Goal: Information Seeking & Learning: Find specific fact

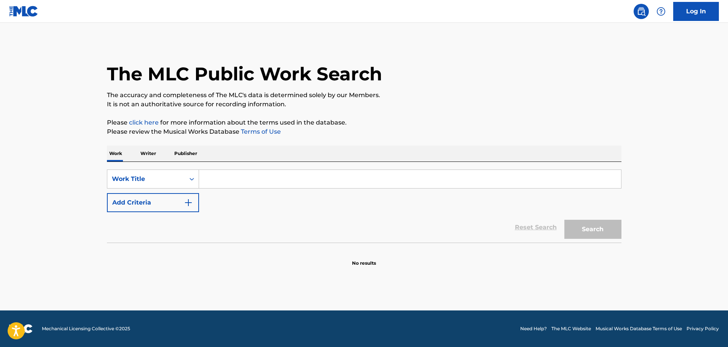
click at [249, 185] on input "Search Form" at bounding box center [410, 179] width 422 height 18
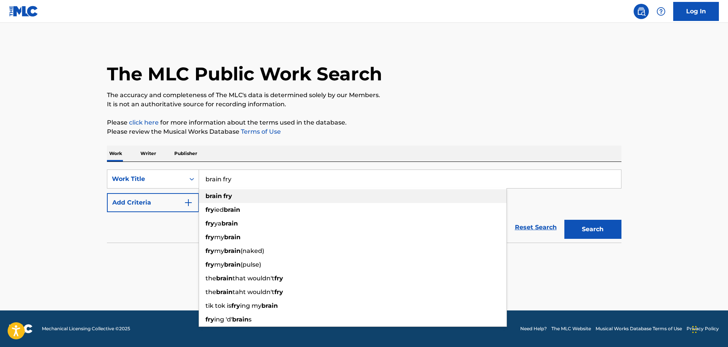
type input "brain fry"
click at [242, 193] on div "brain fry" at bounding box center [352, 196] width 307 height 14
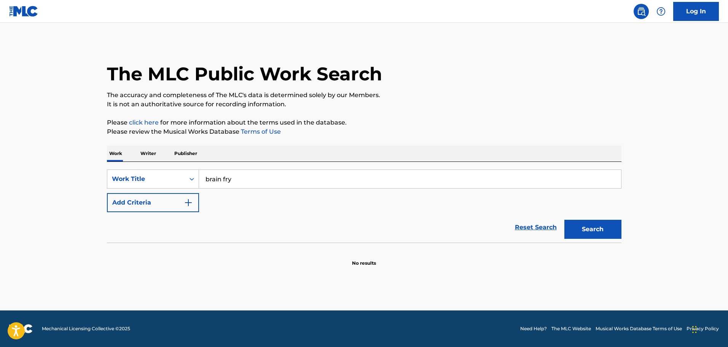
click at [185, 198] on img "Search Form" at bounding box center [188, 202] width 9 height 9
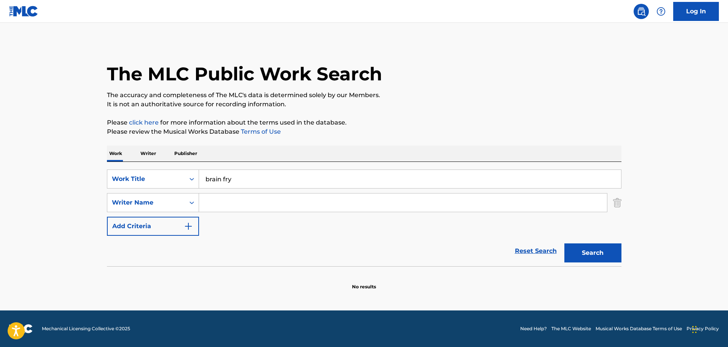
click at [261, 202] on input "Search Form" at bounding box center [403, 202] width 408 height 18
type input "sands"
click at [564, 243] on button "Search" at bounding box center [592, 252] width 57 height 19
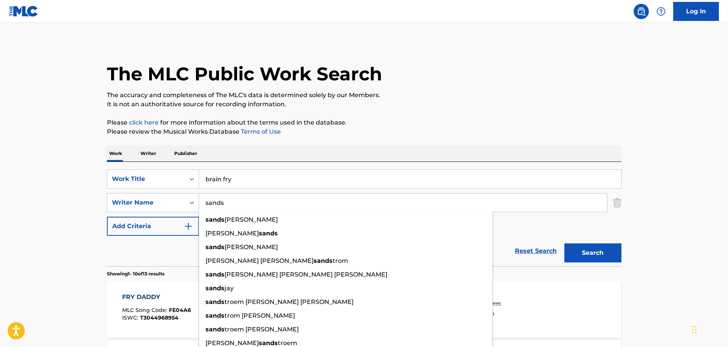
click at [233, 198] on input "sands" at bounding box center [403, 202] width 408 height 18
